Goal: Find contact information: Obtain details needed to contact an individual or organization

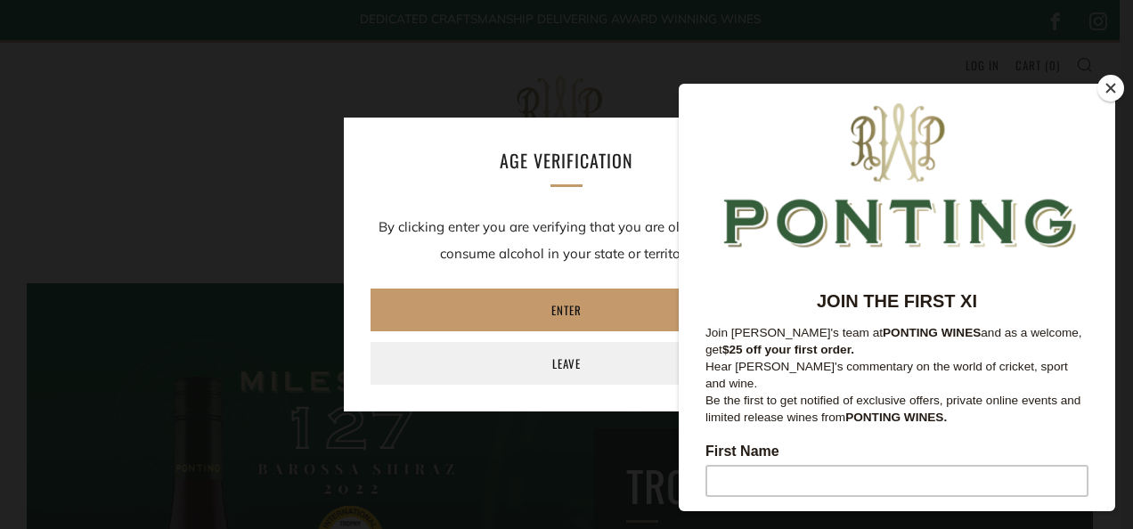
click at [1110, 87] on button "Close" at bounding box center [1111, 88] width 27 height 27
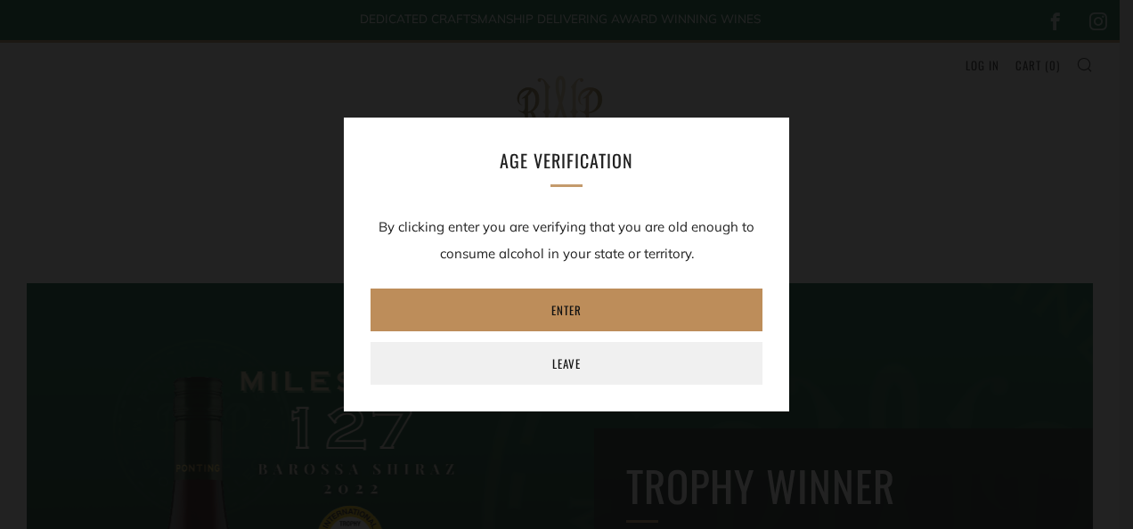
click at [611, 297] on link "Enter" at bounding box center [567, 310] width 392 height 43
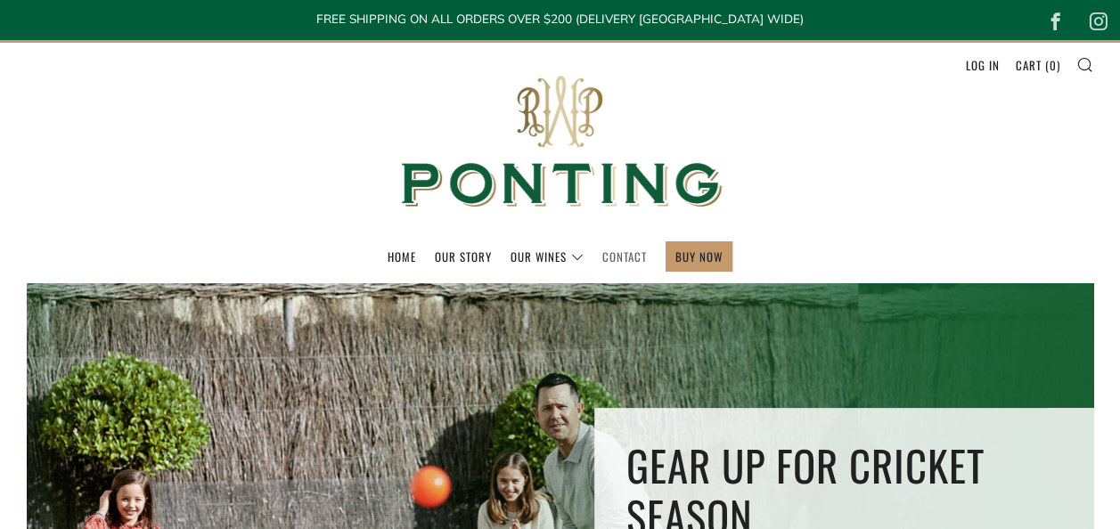
click at [633, 251] on link "Contact" at bounding box center [624, 256] width 45 height 29
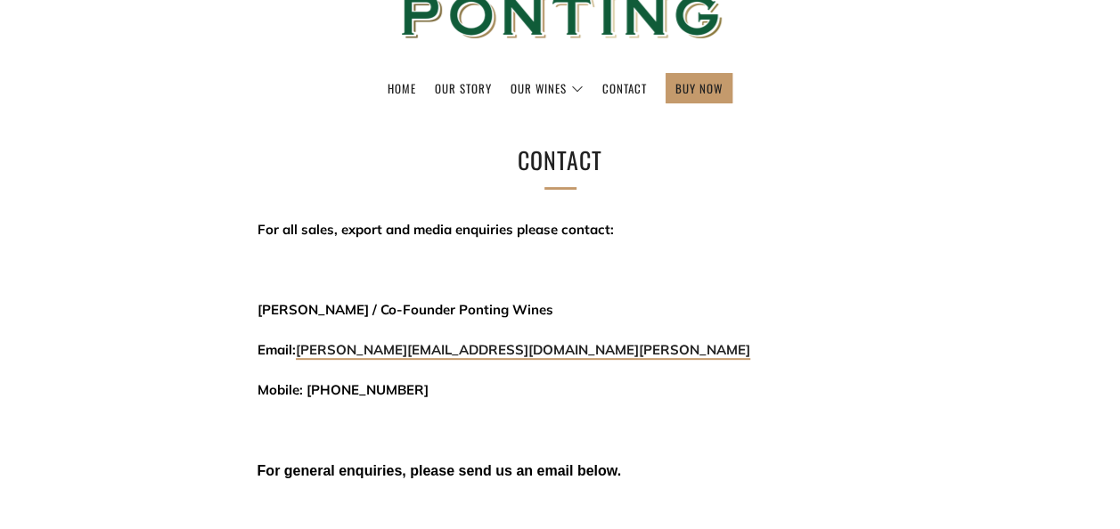
scroll to position [195, 0]
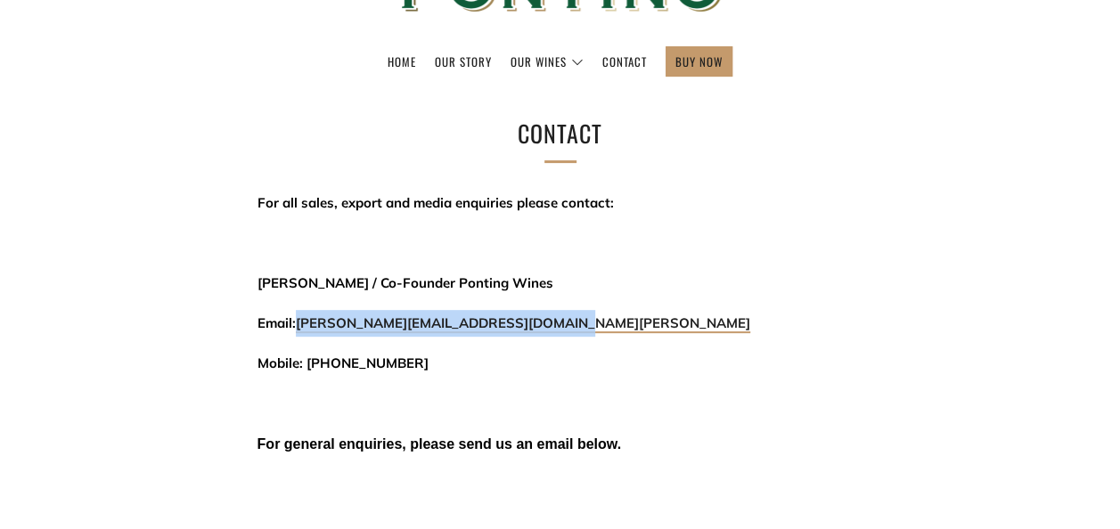
drag, startPoint x: 584, startPoint y: 320, endPoint x: 295, endPoint y: 321, distance: 288.7
click at [295, 321] on p "Email: [PERSON_NAME][EMAIL_ADDRESS][DOMAIN_NAME][PERSON_NAME]" at bounding box center [560, 323] width 606 height 27
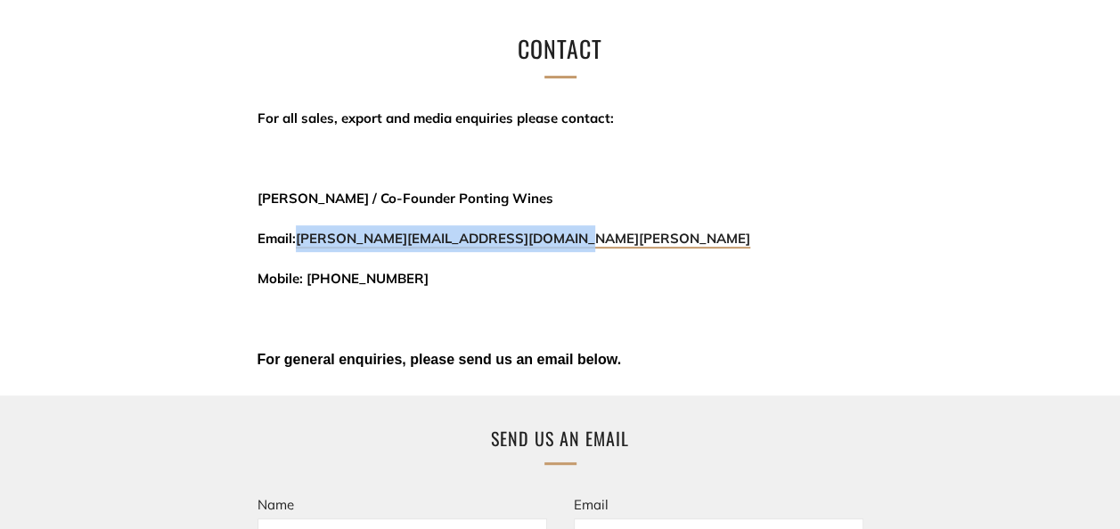
scroll to position [282, 0]
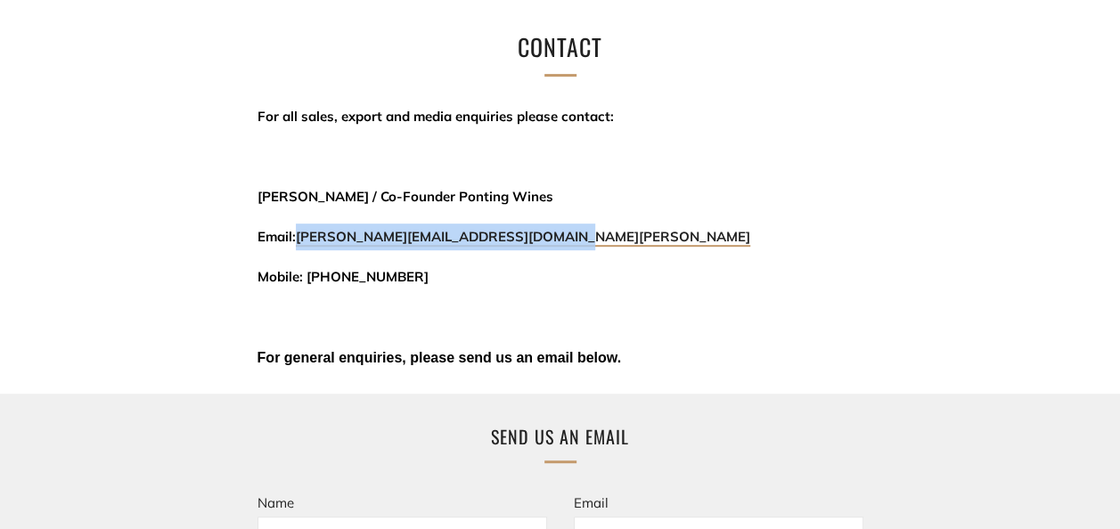
copy span "david@threekingswinemerchants.com.au"
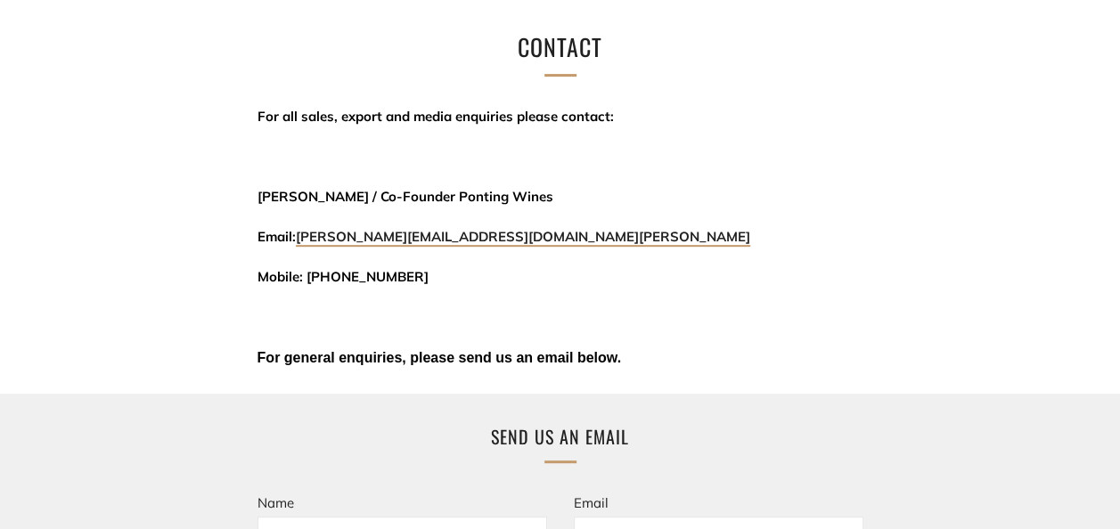
click at [665, 318] on p at bounding box center [560, 317] width 606 height 27
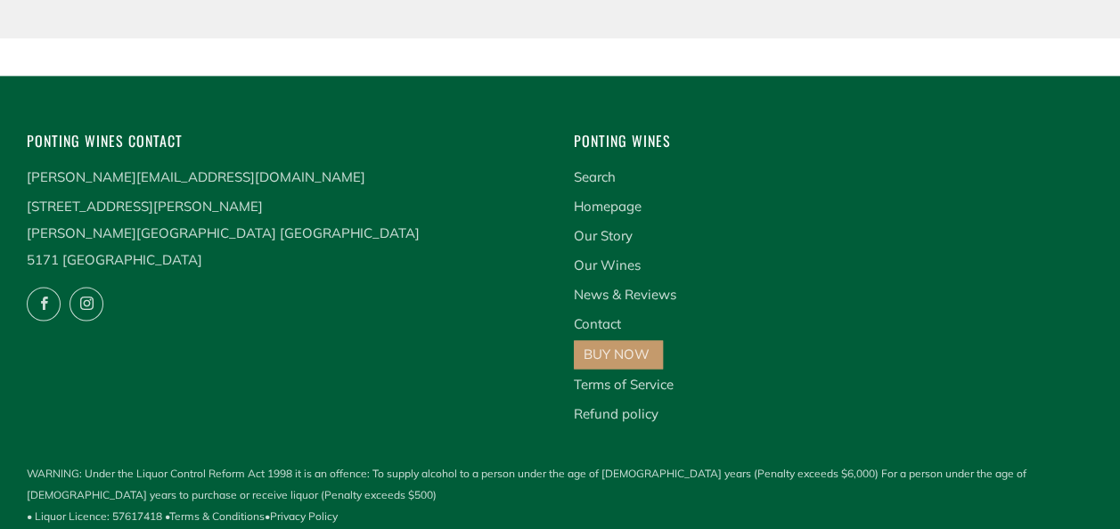
scroll to position [1263, 0]
